Goal: Information Seeking & Learning: Check status

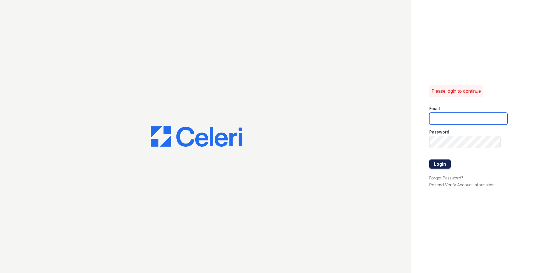
type input "[EMAIL_ADDRESS][DOMAIN_NAME]"
click at [440, 163] on button "Login" at bounding box center [439, 164] width 21 height 9
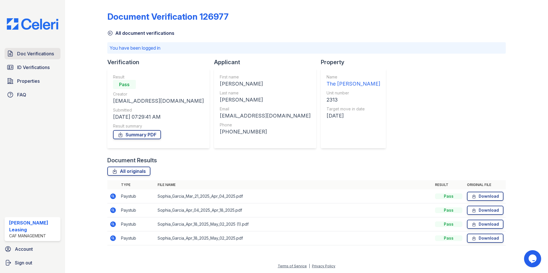
click at [33, 50] on link "Doc Verifications" at bounding box center [33, 53] width 56 height 11
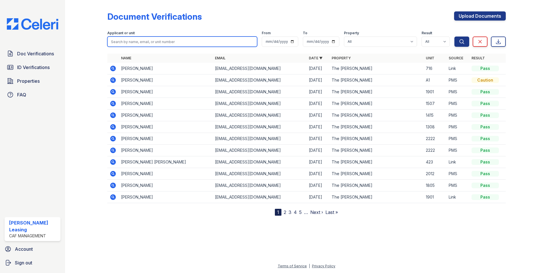
click at [149, 40] on input "search" at bounding box center [182, 42] width 150 height 10
paste input "[PERSON_NAME]"
type input "[PERSON_NAME]"
click at [455, 37] on button "Search" at bounding box center [462, 42] width 15 height 10
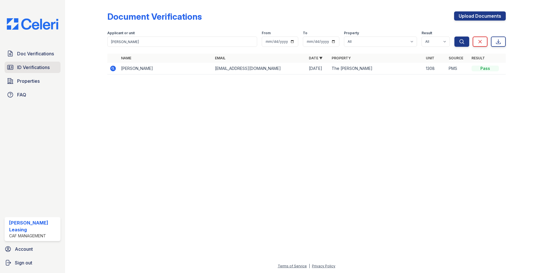
click at [35, 66] on span "ID Verifications" at bounding box center [33, 67] width 33 height 7
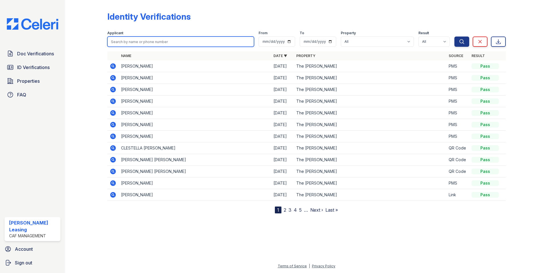
click at [127, 41] on input "search" at bounding box center [180, 42] width 147 height 10
paste input "[PERSON_NAME]"
type input "[PERSON_NAME]"
click at [455, 37] on button "Search" at bounding box center [462, 42] width 15 height 10
